Goal: Transaction & Acquisition: Purchase product/service

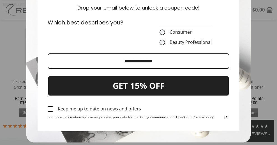
scroll to position [112, 0]
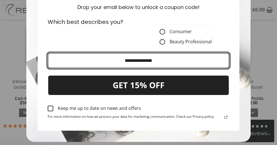
click at [75, 61] on input "Email field" at bounding box center [139, 60] width 182 height 15
type input "**********"
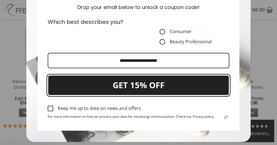
click at [145, 87] on button "GET 15% OFF" at bounding box center [139, 85] width 182 height 21
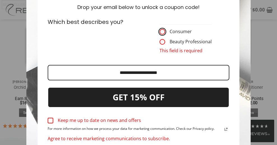
scroll to position [140, 0]
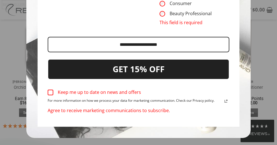
click at [49, 92] on div "Marketing offer form" at bounding box center [51, 93] width 6 height 6
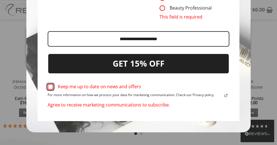
scroll to position [151, 0]
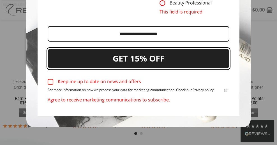
click at [153, 60] on button "GET 15% OFF" at bounding box center [139, 58] width 182 height 21
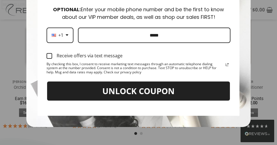
scroll to position [51, 0]
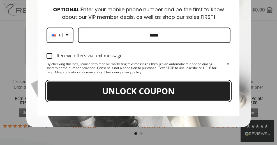
click at [136, 92] on button "UNLOCK COUPON" at bounding box center [139, 91] width 184 height 21
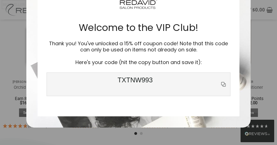
scroll to position [88, 0]
click at [149, 78] on span "TXTNW993" at bounding box center [135, 84] width 170 height 16
click at [222, 82] on icon "copy icon" at bounding box center [224, 84] width 4 height 4
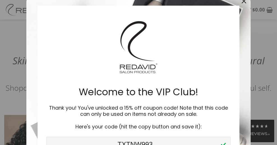
scroll to position [0, 0]
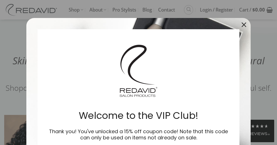
click at [242, 22] on icon "close icon" at bounding box center [244, 24] width 4 height 4
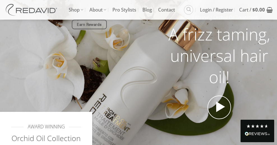
scroll to position [44, 0]
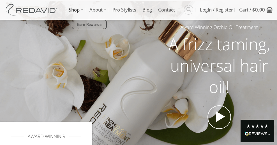
click at [75, 9] on link "Shop" at bounding box center [76, 10] width 15 height 20
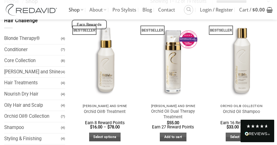
scroll to position [28, 0]
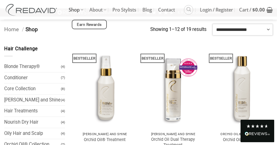
click at [220, 30] on select "**********" at bounding box center [243, 29] width 60 height 11
click at [30, 89] on link "Core Collection" at bounding box center [32, 88] width 57 height 11
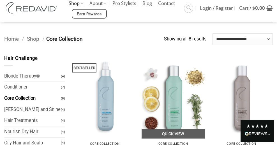
scroll to position [28, 0]
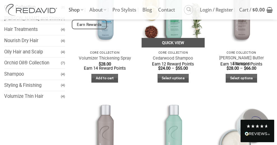
scroll to position [84, 0]
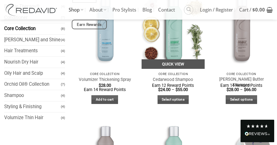
click at [177, 65] on link "Quick View" at bounding box center [173, 64] width 63 height 10
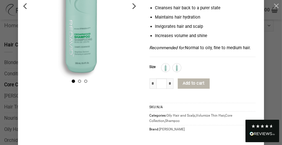
scroll to position [56, 0]
